Goal: Information Seeking & Learning: Learn about a topic

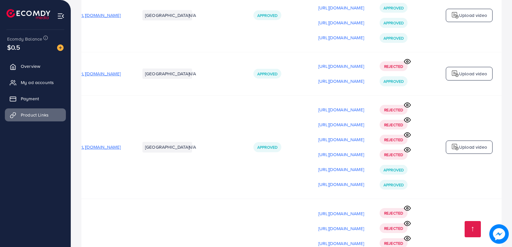
scroll to position [414, 0]
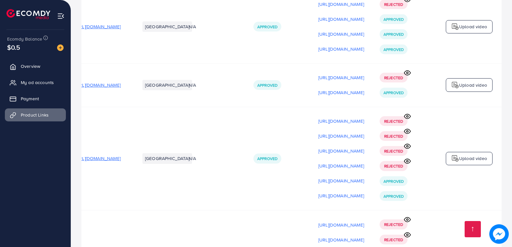
click at [407, 163] on icon at bounding box center [407, 161] width 7 height 7
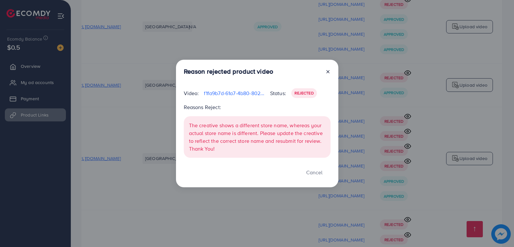
click at [329, 71] on icon at bounding box center [327, 71] width 5 height 5
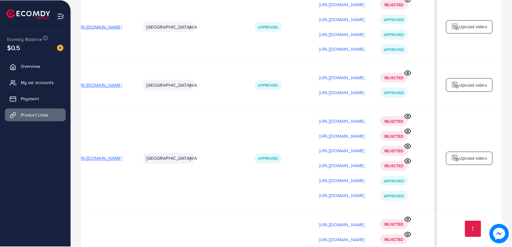
scroll to position [0, 92]
click at [408, 147] on circle at bounding box center [408, 146] width 2 height 2
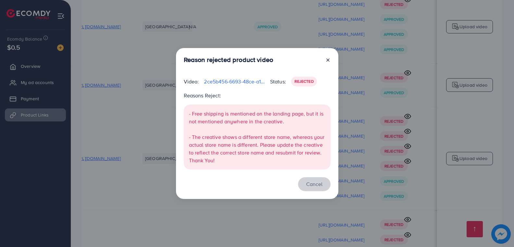
drag, startPoint x: 318, startPoint y: 184, endPoint x: 381, endPoint y: 158, distance: 68.3
click at [320, 184] on button "Cancel" at bounding box center [314, 184] width 32 height 14
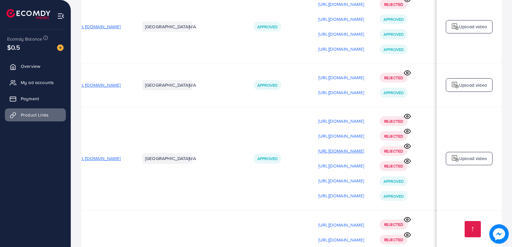
click at [322, 155] on p "[URL][DOMAIN_NAME]" at bounding box center [342, 151] width 46 height 8
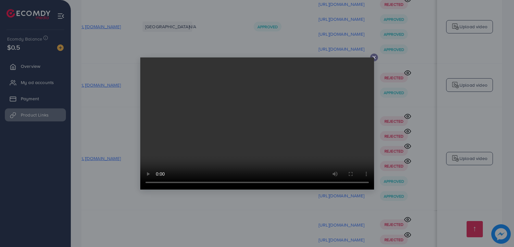
click at [375, 57] on icon at bounding box center [373, 57] width 5 height 5
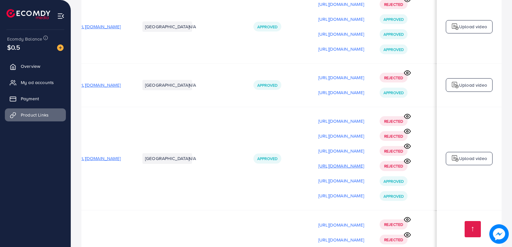
click at [325, 169] on p "[URL][DOMAIN_NAME]" at bounding box center [342, 166] width 46 height 8
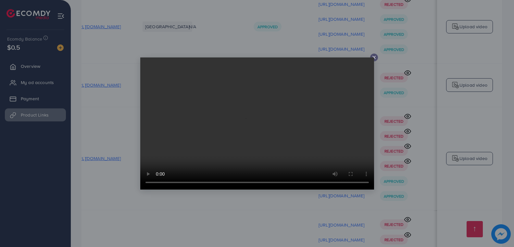
click at [373, 56] on icon at bounding box center [373, 57] width 5 height 5
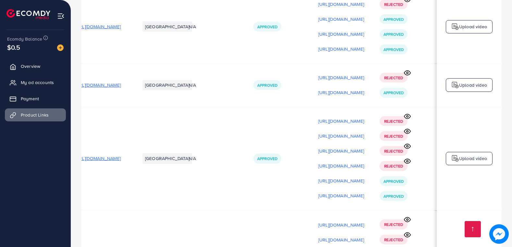
click at [410, 134] on icon at bounding box center [407, 131] width 7 height 7
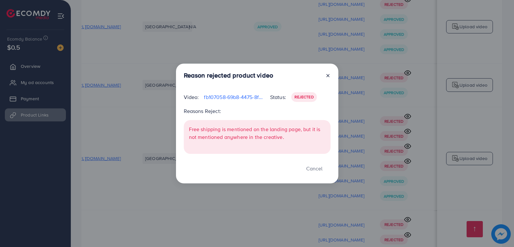
drag, startPoint x: 325, startPoint y: 76, endPoint x: 347, endPoint y: 85, distance: 24.0
click at [327, 77] on div at bounding box center [325, 76] width 10 height 10
drag, startPoint x: 326, startPoint y: 74, endPoint x: 329, endPoint y: 77, distance: 4.2
click at [326, 74] on icon at bounding box center [327, 75] width 5 height 5
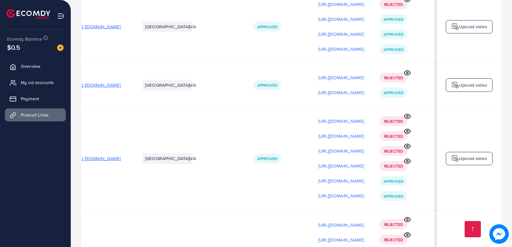
click at [411, 119] on icon at bounding box center [407, 116] width 7 height 7
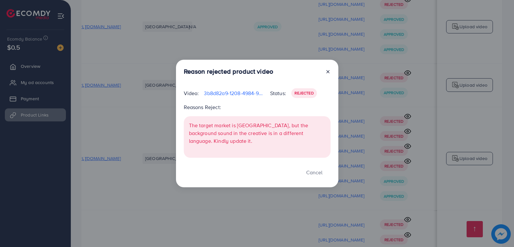
click at [329, 73] on line at bounding box center [328, 71] width 3 height 3
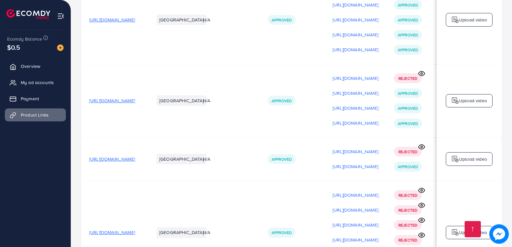
scroll to position [349, 0]
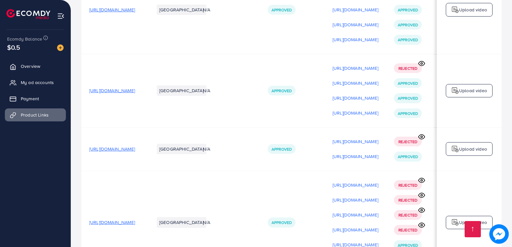
click at [135, 94] on span "[URL][DOMAIN_NAME]" at bounding box center [112, 90] width 46 height 6
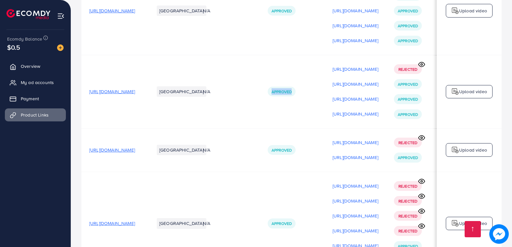
drag, startPoint x: 351, startPoint y: 117, endPoint x: 258, endPoint y: 114, distance: 92.9
click at [258, 114] on tr "[URL][DOMAIN_NAME] Pakistan N/A Approved [URL][DOMAIN_NAME] [URL][DOMAIN_NAME] …" at bounding box center [298, 91] width 435 height 73
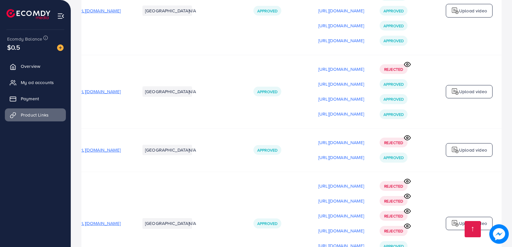
click at [94, 106] on td "[URL][DOMAIN_NAME]" at bounding box center [99, 91] width 65 height 73
click at [319, 86] on p "[URL][DOMAIN_NAME]" at bounding box center [342, 84] width 46 height 8
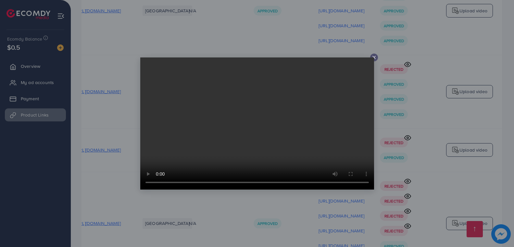
click at [375, 55] on icon at bounding box center [373, 57] width 5 height 5
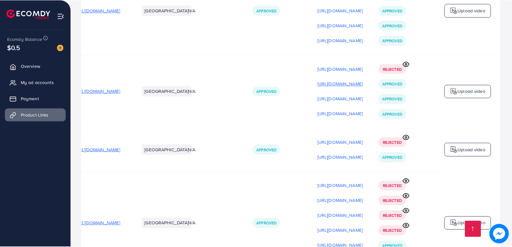
scroll to position [0, 92]
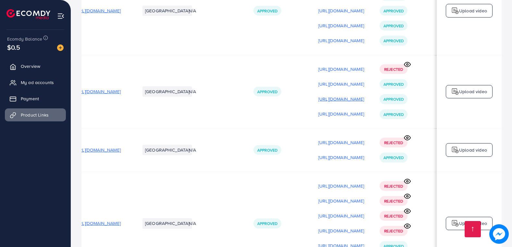
click at [319, 102] on p "[URL][DOMAIN_NAME]" at bounding box center [342, 99] width 46 height 8
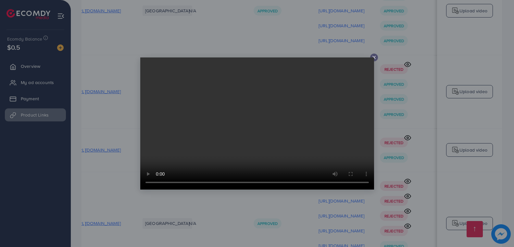
click at [373, 58] on video at bounding box center [257, 123] width 234 height 132
click at [373, 56] on icon at bounding box center [373, 57] width 5 height 5
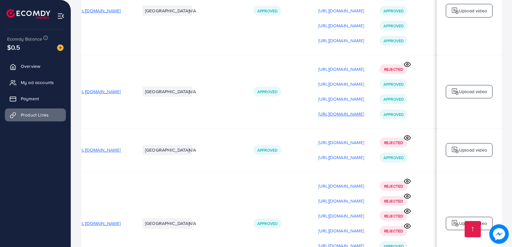
click at [319, 118] on p "[URL][DOMAIN_NAME]" at bounding box center [342, 114] width 46 height 8
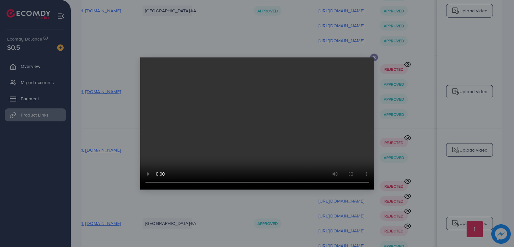
click at [373, 56] on icon at bounding box center [373, 57] width 5 height 5
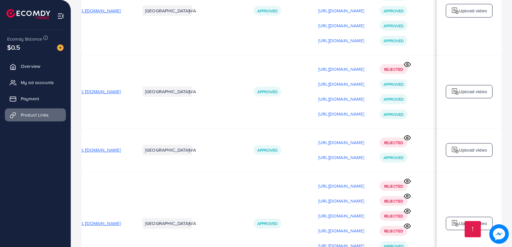
click at [409, 64] on icon at bounding box center [408, 64] width 6 height 5
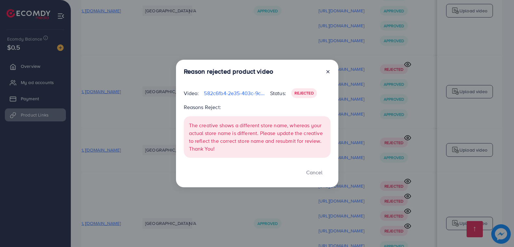
click at [327, 72] on icon at bounding box center [327, 71] width 5 height 5
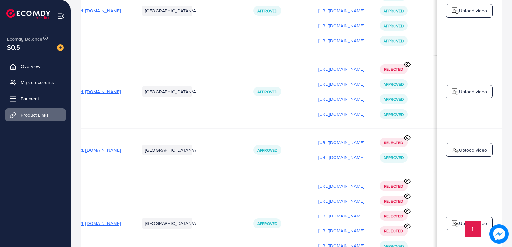
click at [319, 100] on p "[URL][DOMAIN_NAME]" at bounding box center [342, 99] width 46 height 8
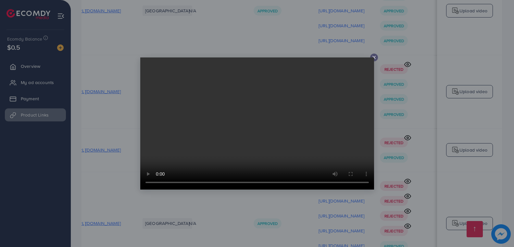
click at [373, 58] on video at bounding box center [257, 123] width 234 height 132
click at [375, 58] on icon at bounding box center [373, 57] width 5 height 5
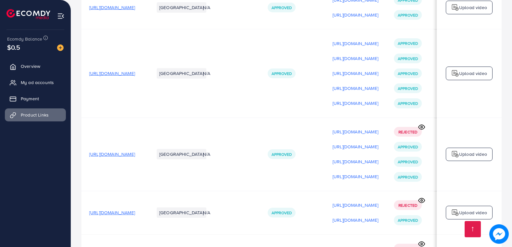
scroll to position [284, 0]
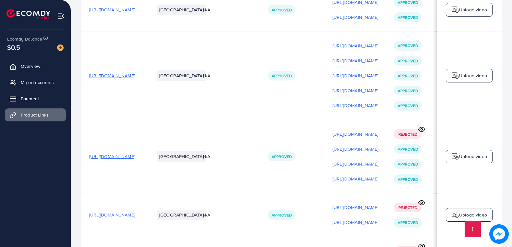
click at [135, 159] on span "[URL][DOMAIN_NAME]" at bounding box center [112, 156] width 46 height 6
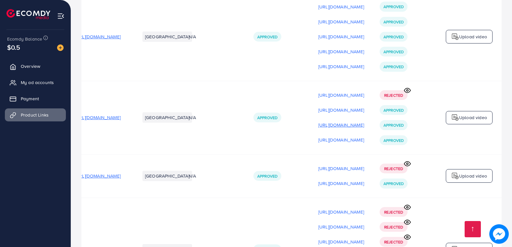
scroll to position [317, 0]
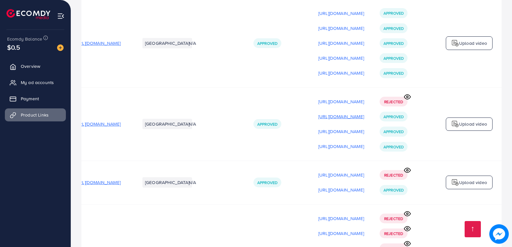
click at [321, 117] on p "[URL][DOMAIN_NAME]" at bounding box center [342, 117] width 46 height 8
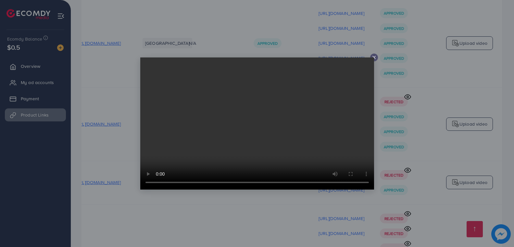
click at [374, 56] on icon at bounding box center [373, 57] width 5 height 5
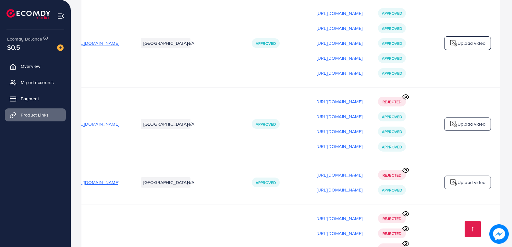
scroll to position [0, 92]
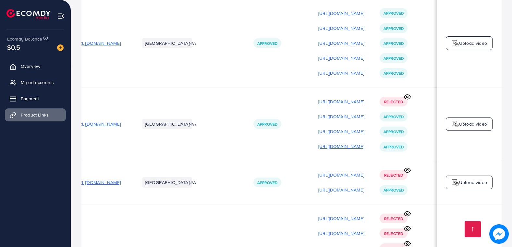
click at [319, 148] on p "[URL][DOMAIN_NAME]" at bounding box center [342, 147] width 46 height 8
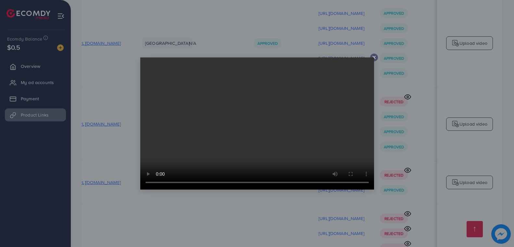
click at [374, 57] on line at bounding box center [374, 57] width 3 height 3
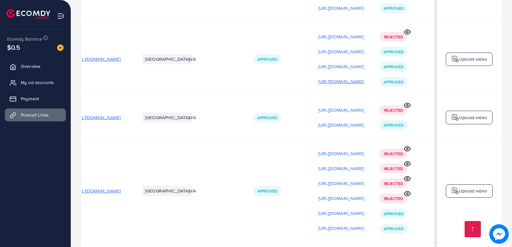
click at [324, 83] on p "[URL][DOMAIN_NAME]" at bounding box center [342, 82] width 46 height 8
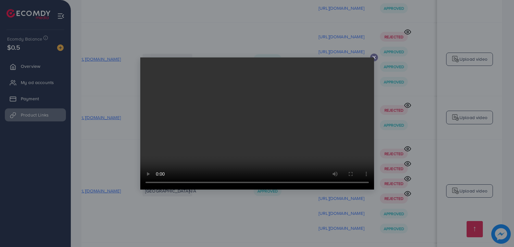
click at [372, 57] on icon at bounding box center [373, 57] width 5 height 5
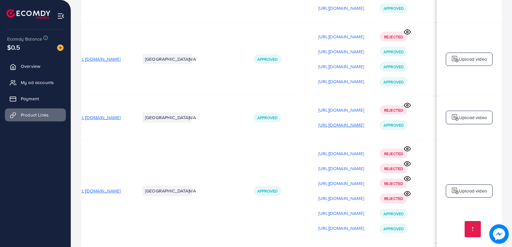
click at [319, 126] on p "[URL][DOMAIN_NAME]" at bounding box center [342, 125] width 46 height 8
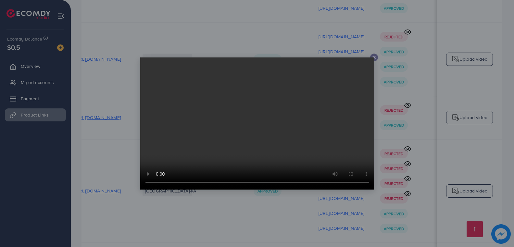
click at [374, 56] on icon at bounding box center [373, 57] width 5 height 5
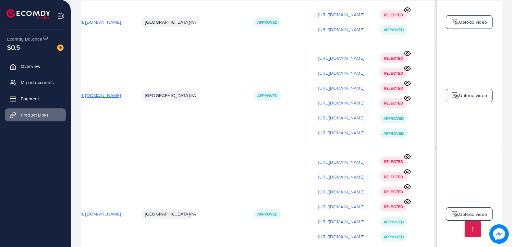
scroll to position [479, 0]
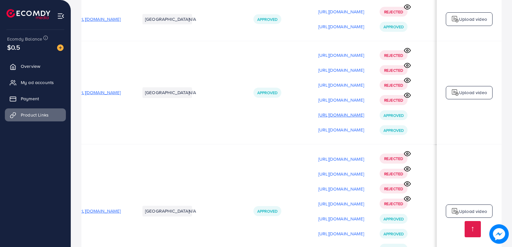
click at [337, 117] on p "[URL][DOMAIN_NAME]" at bounding box center [342, 115] width 46 height 8
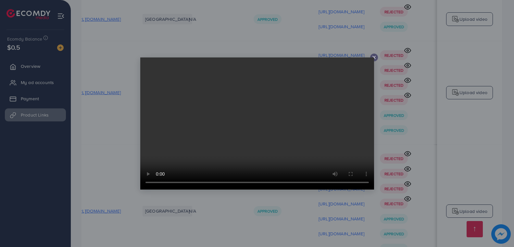
drag, startPoint x: 374, startPoint y: 56, endPoint x: 377, endPoint y: 65, distance: 9.2
click at [374, 56] on icon at bounding box center [373, 57] width 5 height 5
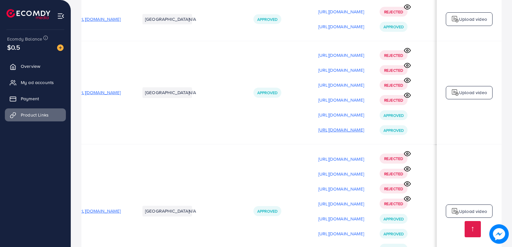
click at [336, 132] on p "[URL][DOMAIN_NAME]" at bounding box center [342, 130] width 46 height 8
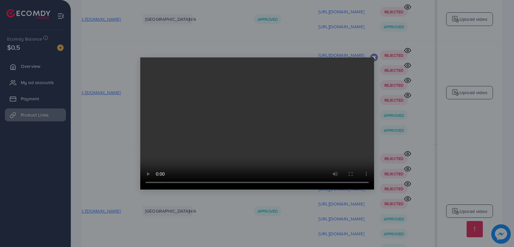
click at [374, 57] on icon at bounding box center [373, 57] width 5 height 5
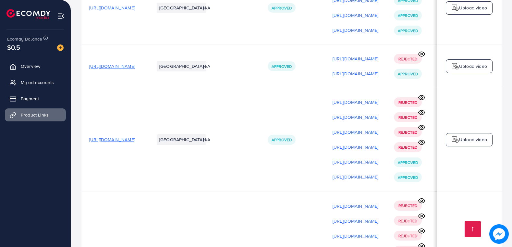
scroll to position [414, 0]
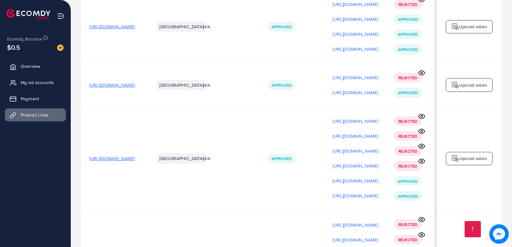
click at [135, 88] on span "[URL][DOMAIN_NAME]" at bounding box center [112, 85] width 46 height 6
